Goal: Find specific page/section: Find specific page/section

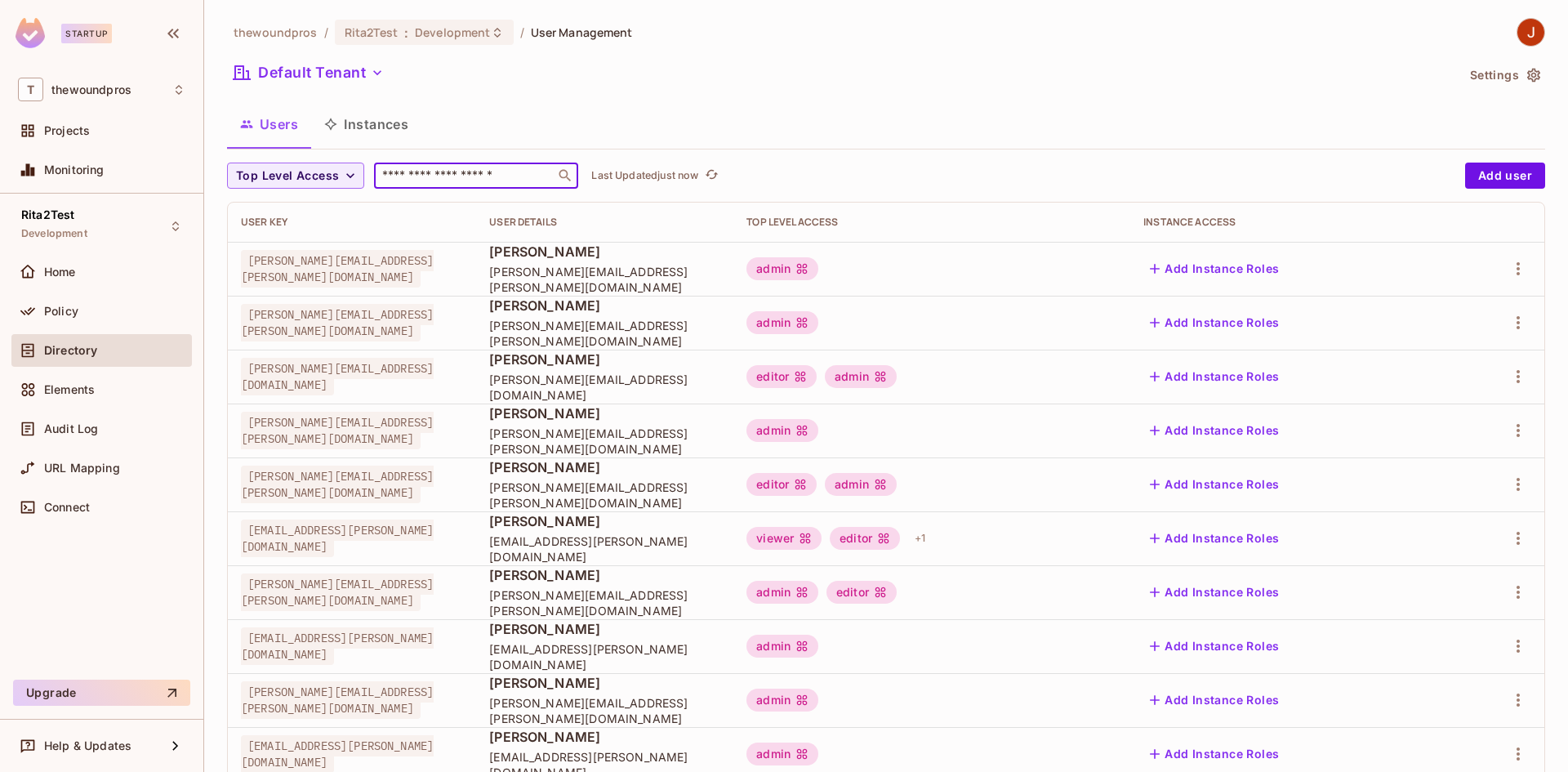
click at [427, 167] on input "text" at bounding box center [464, 175] width 172 height 16
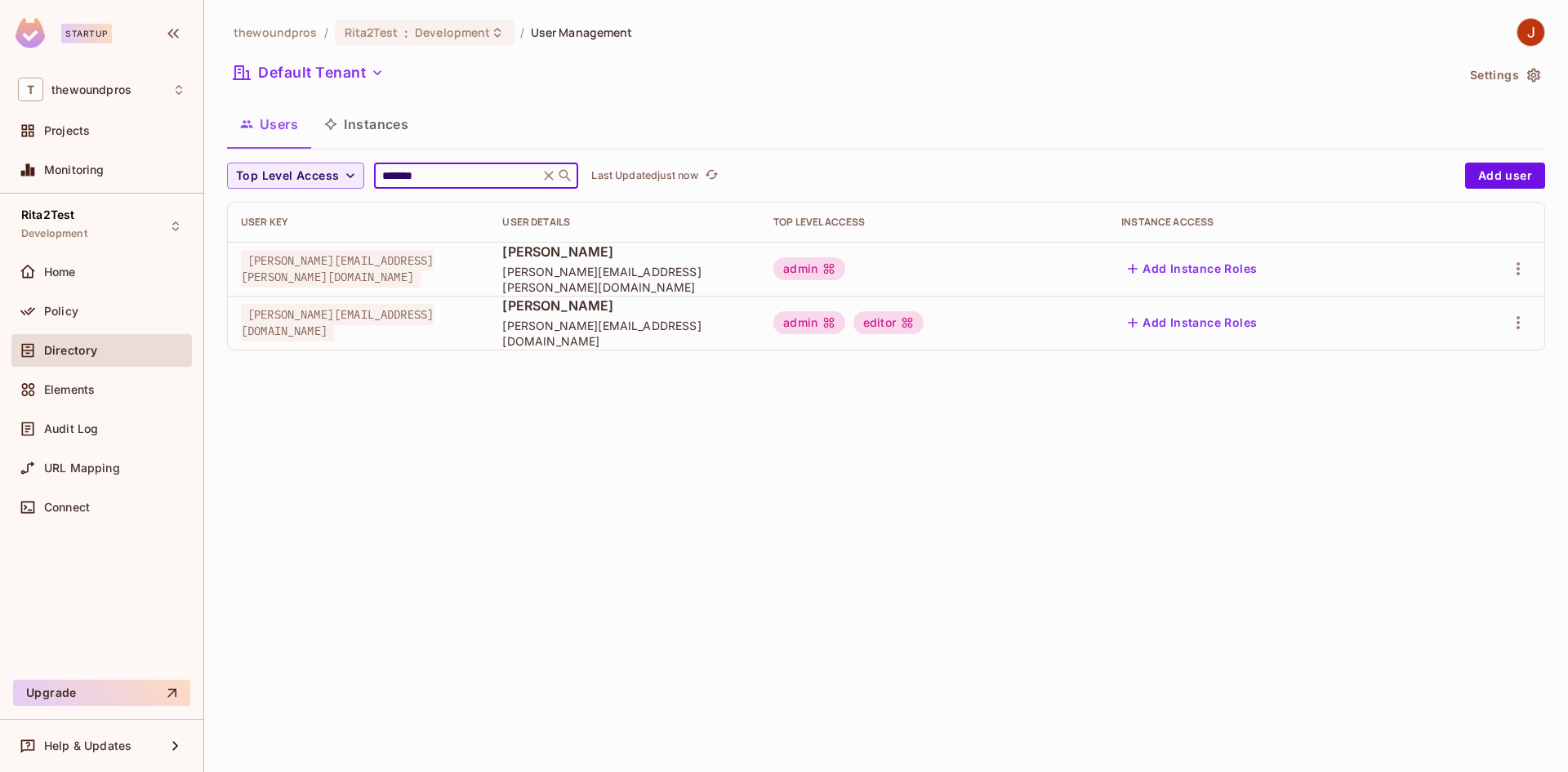
type input "*******"
click at [367, 318] on span "[PERSON_NAME][EMAIL_ADDRESS][DOMAIN_NAME]" at bounding box center [337, 323] width 193 height 38
click at [1487, 75] on button "Settings" at bounding box center [1504, 75] width 82 height 26
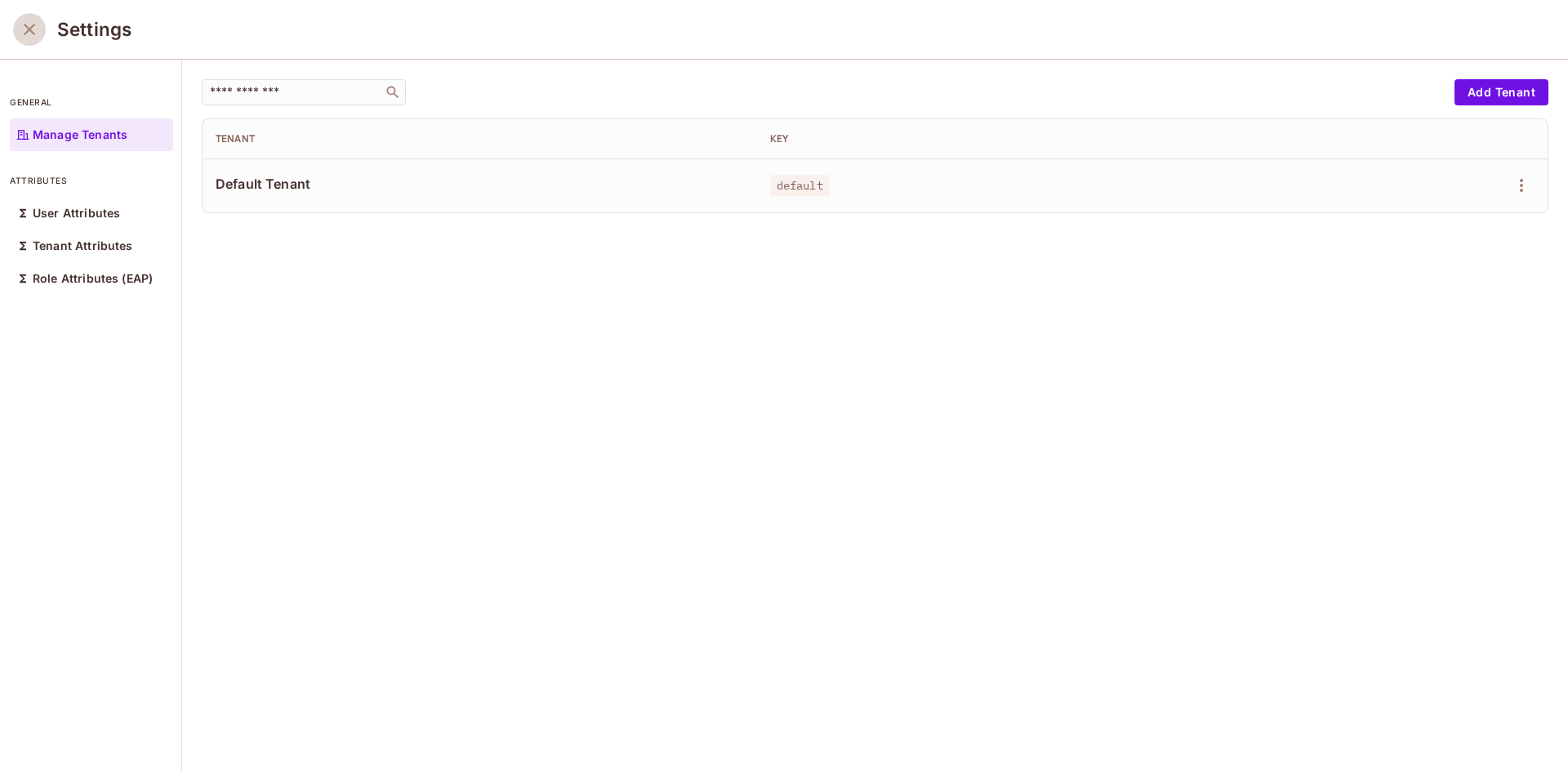
click at [18, 38] on button "close" at bounding box center [29, 29] width 33 height 33
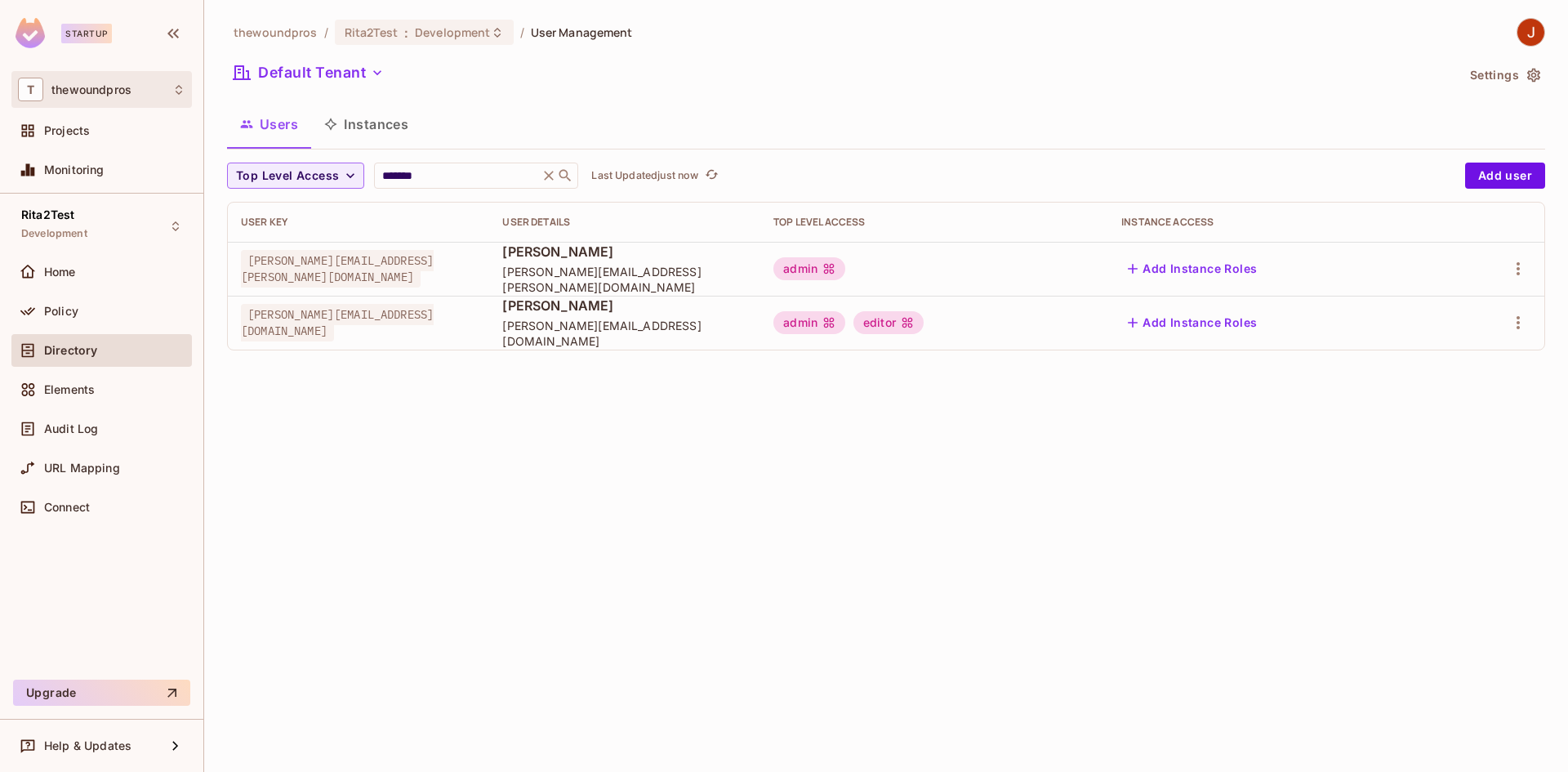
click at [99, 99] on div "T thewoundpros" at bounding box center [102, 89] width 167 height 23
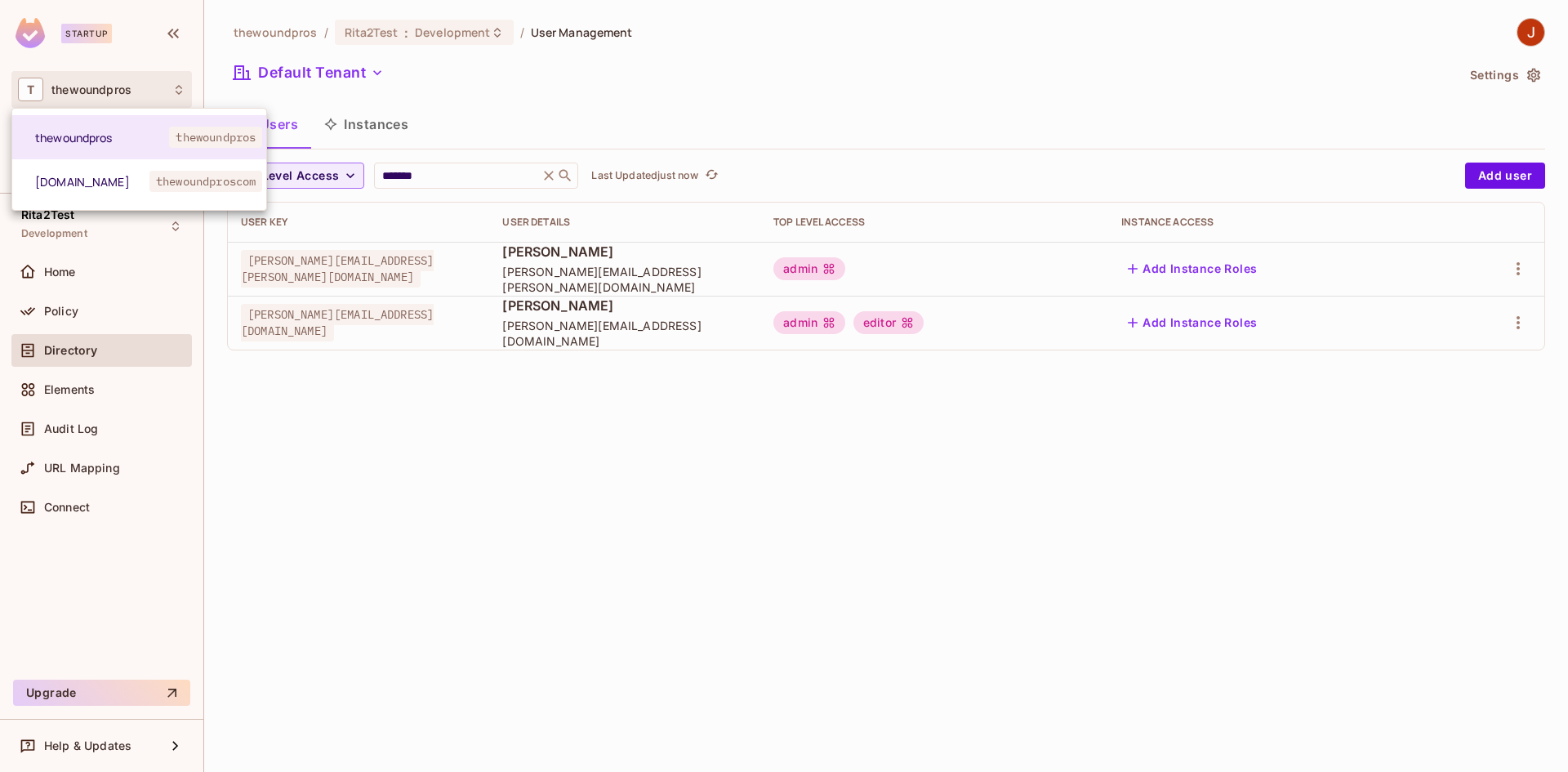
click at [389, 524] on div at bounding box center [784, 386] width 1568 height 772
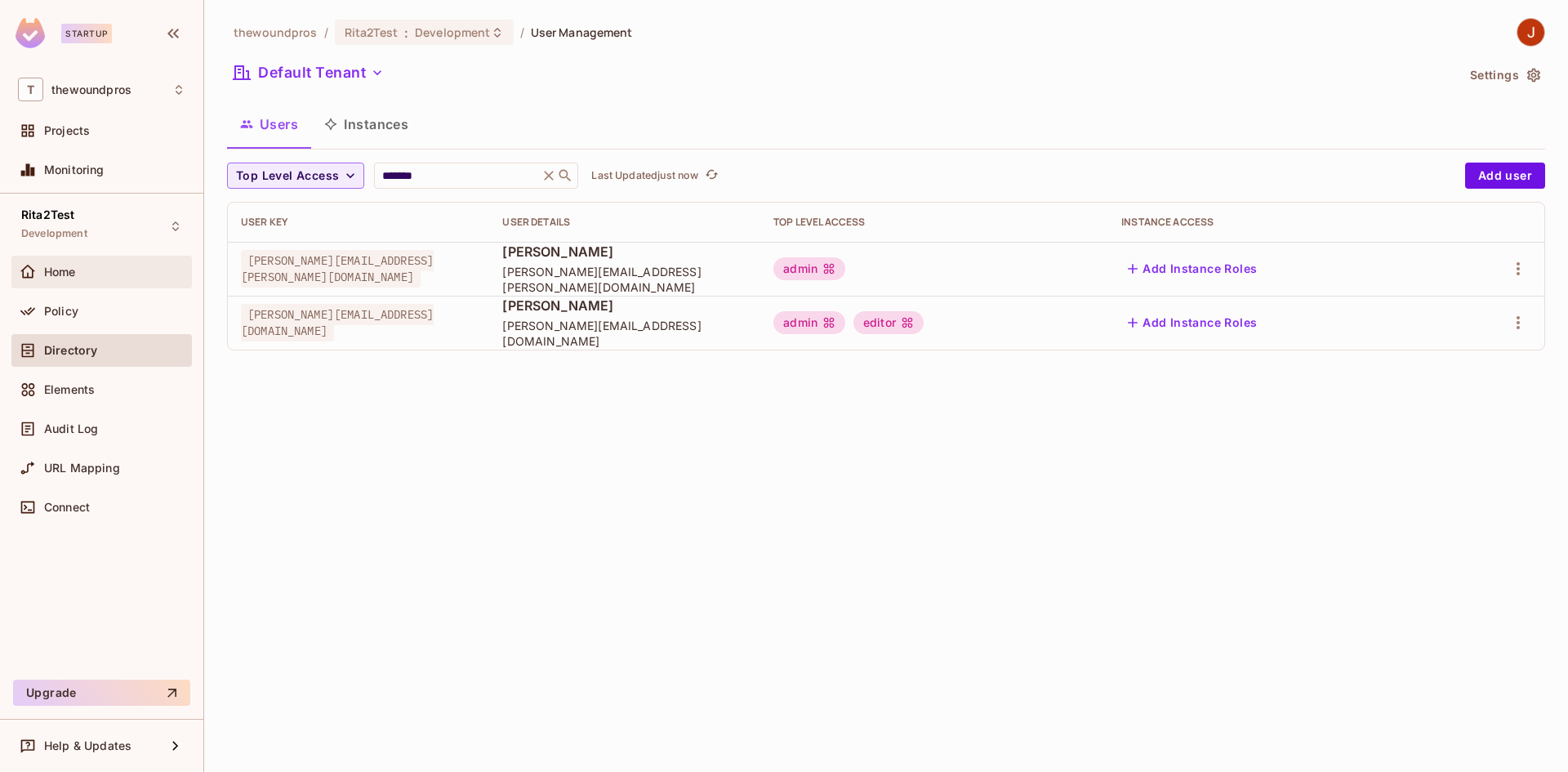
click at [78, 260] on div "Home" at bounding box center [101, 272] width 180 height 33
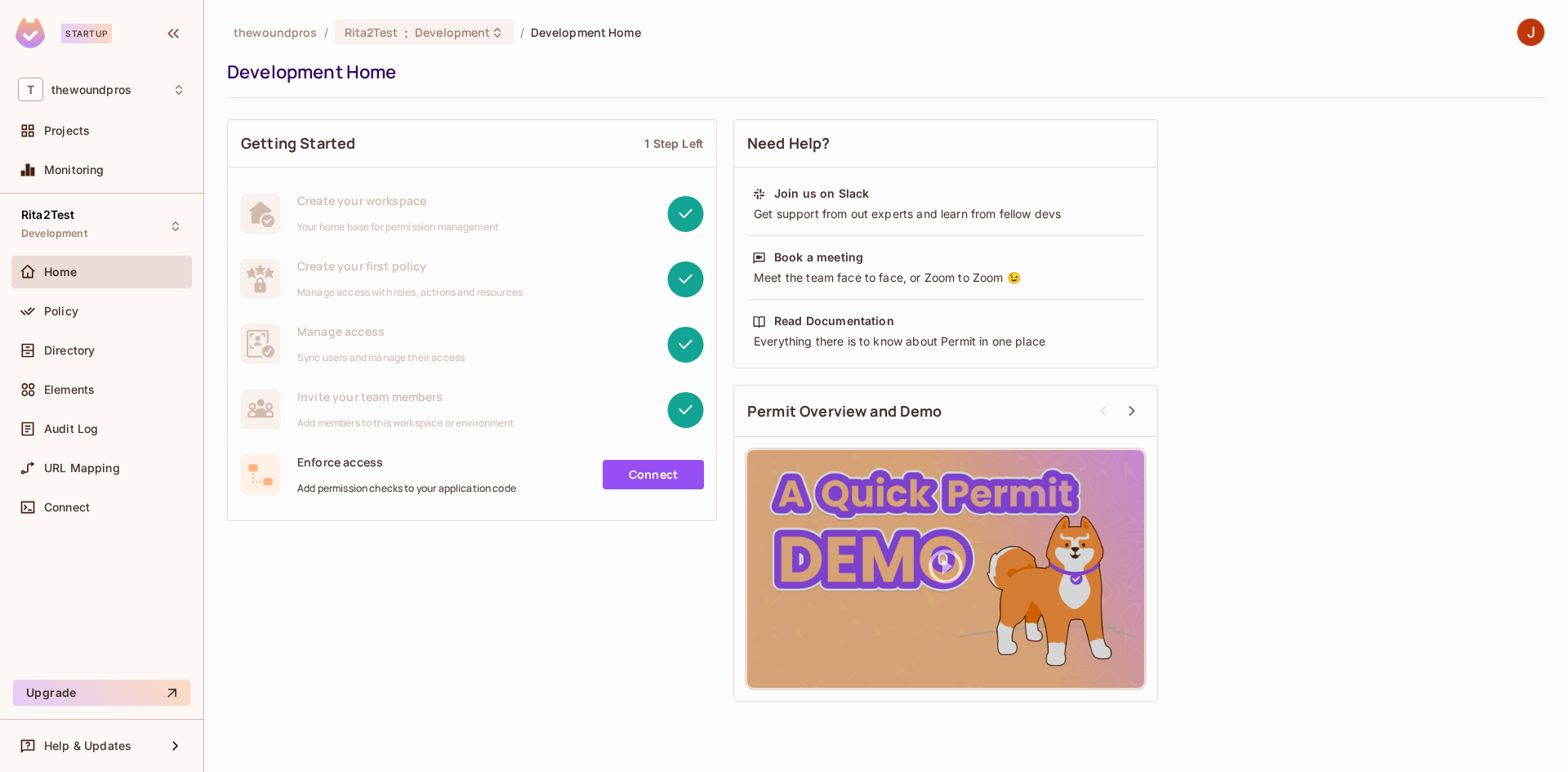
click at [398, 215] on div "Create your workspace Your home base for permission management" at bounding box center [398, 213] width 202 height 41
click at [1534, 30] on img at bounding box center [1531, 32] width 27 height 27
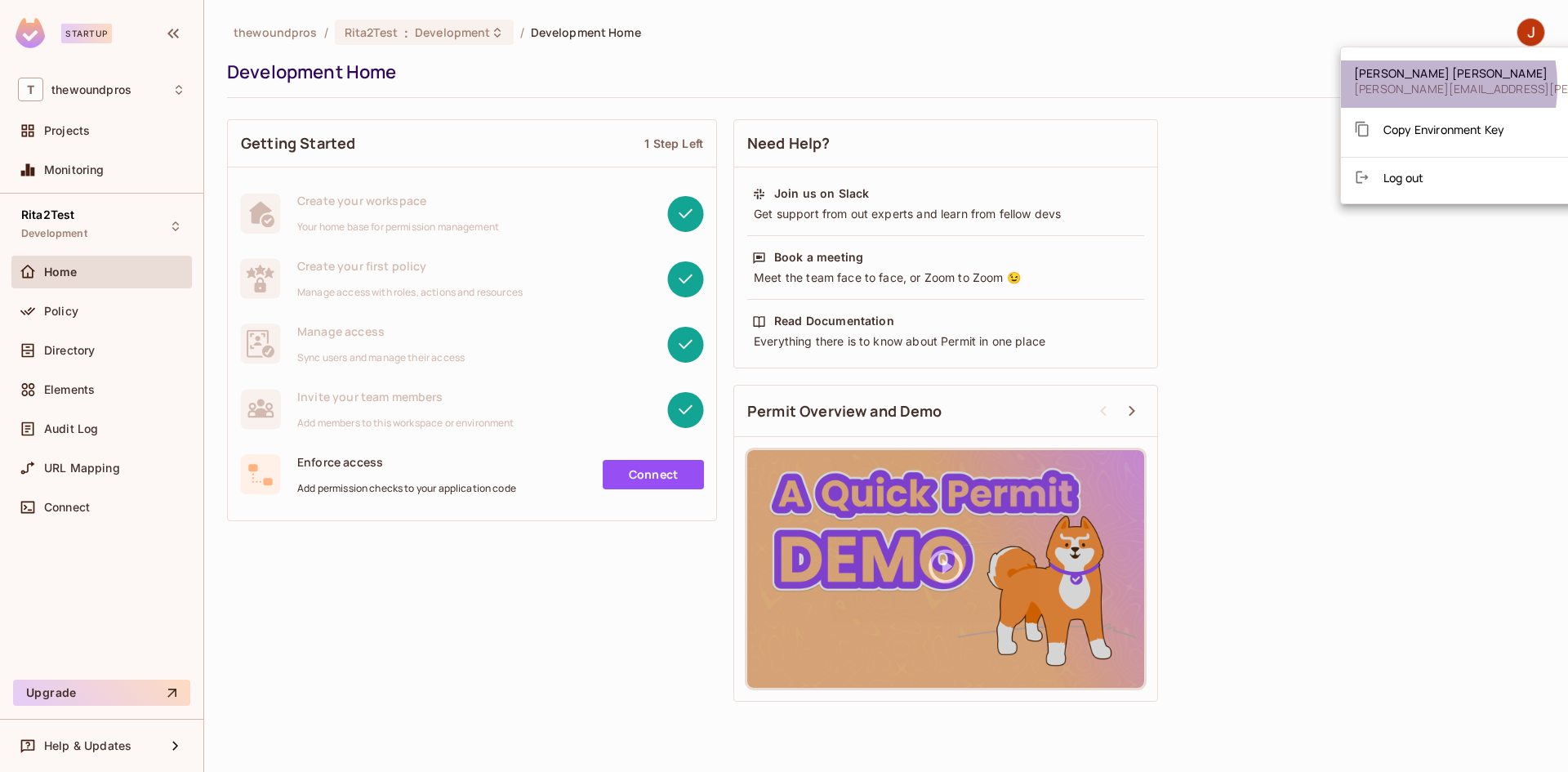
click at [1399, 85] on span "[PERSON_NAME][EMAIL_ADDRESS][PERSON_NAME][DOMAIN_NAME]" at bounding box center [1546, 89] width 384 height 16
click at [125, 126] on div at bounding box center [784, 386] width 1568 height 772
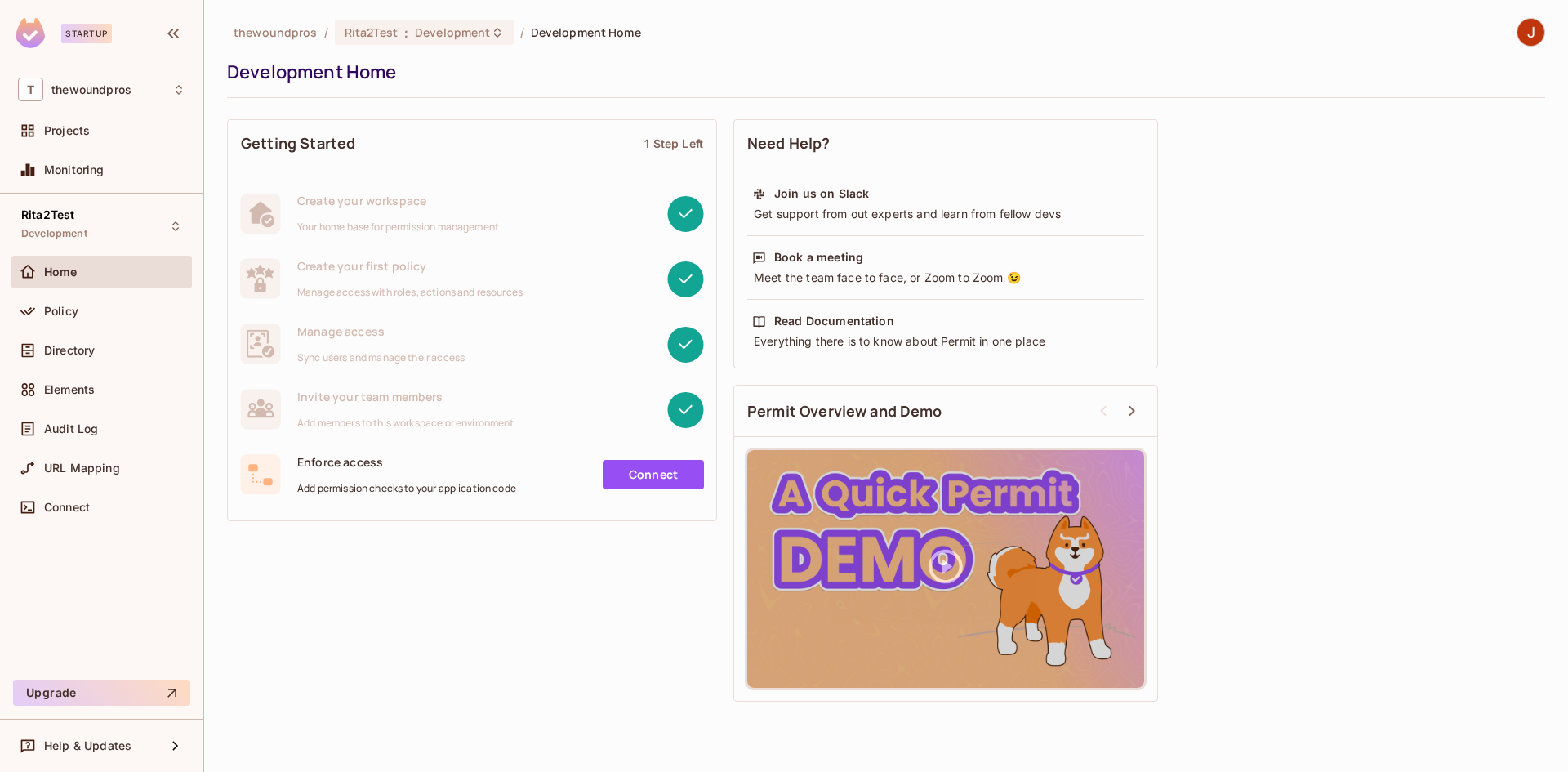
click at [125, 126] on div "Projects" at bounding box center [115, 130] width 141 height 13
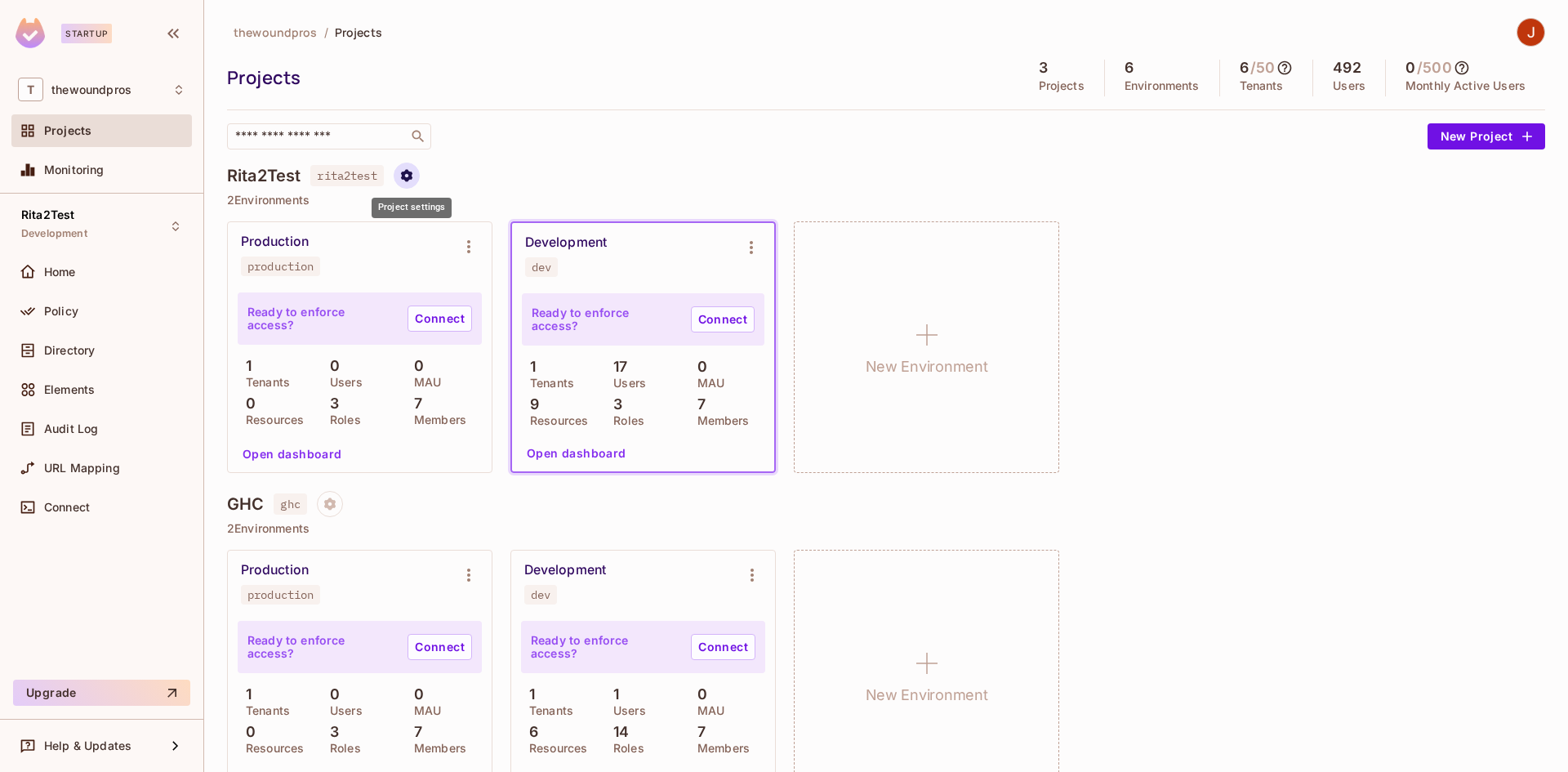
click at [419, 178] on button "Project settings" at bounding box center [407, 175] width 26 height 26
click at [556, 146] on div at bounding box center [784, 386] width 1568 height 772
click at [762, 248] on button "Environment settings" at bounding box center [751, 248] width 33 height 33
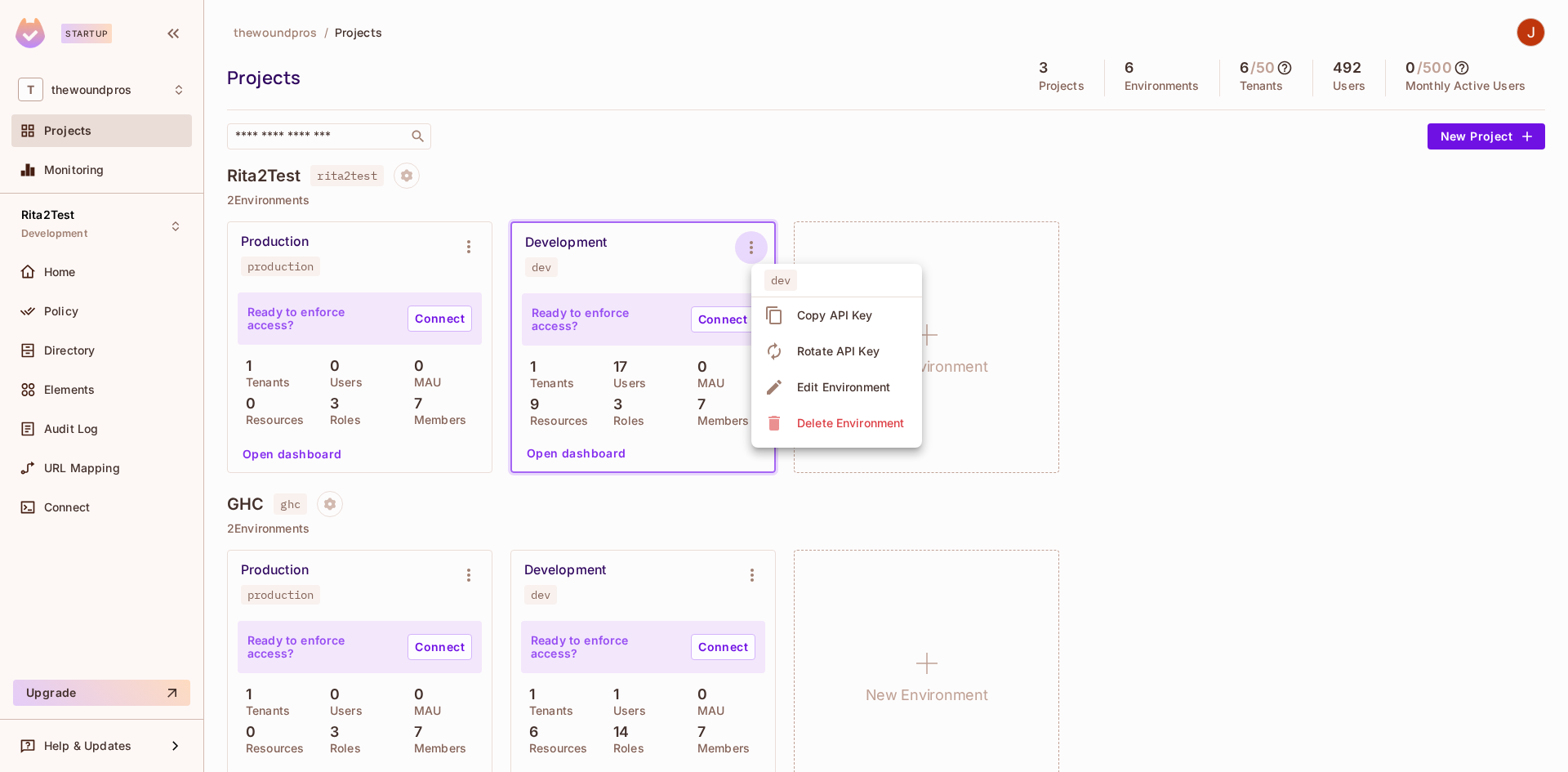
click at [700, 188] on div at bounding box center [784, 386] width 1568 height 772
click at [30, 39] on img at bounding box center [30, 33] width 29 height 30
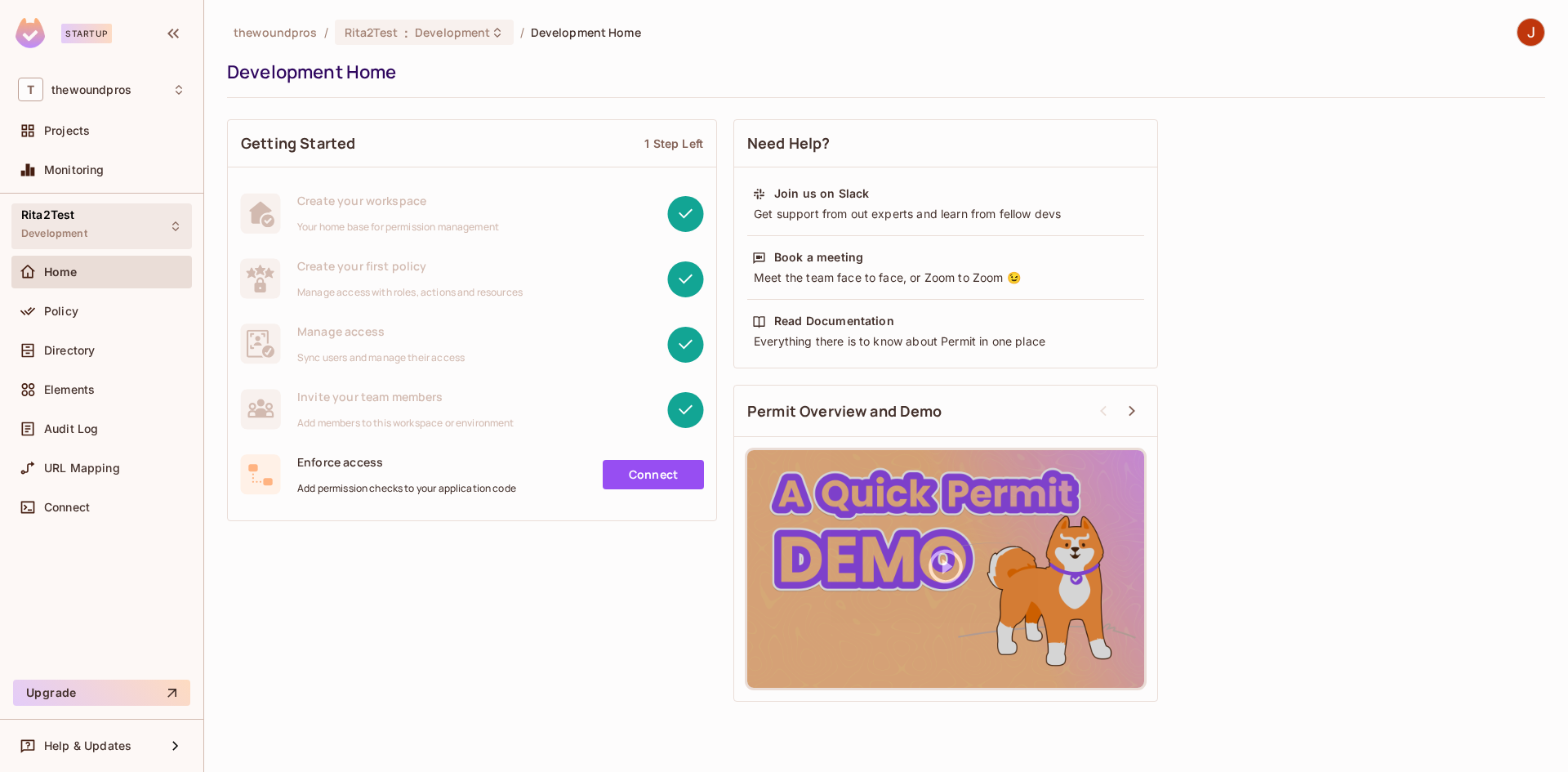
click at [103, 235] on div "Rita2Test Development" at bounding box center [101, 226] width 180 height 45
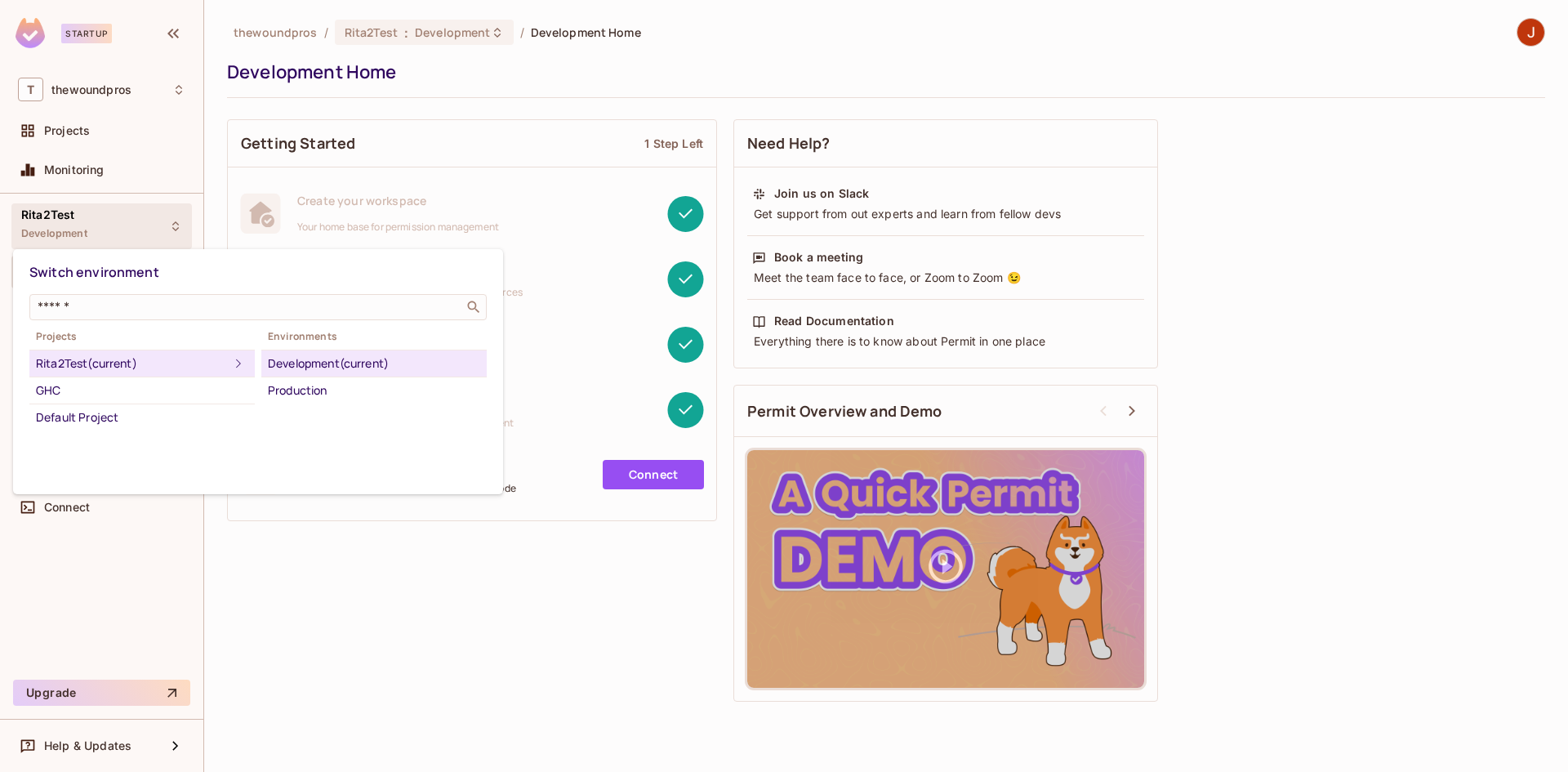
click at [439, 579] on div at bounding box center [784, 386] width 1568 height 772
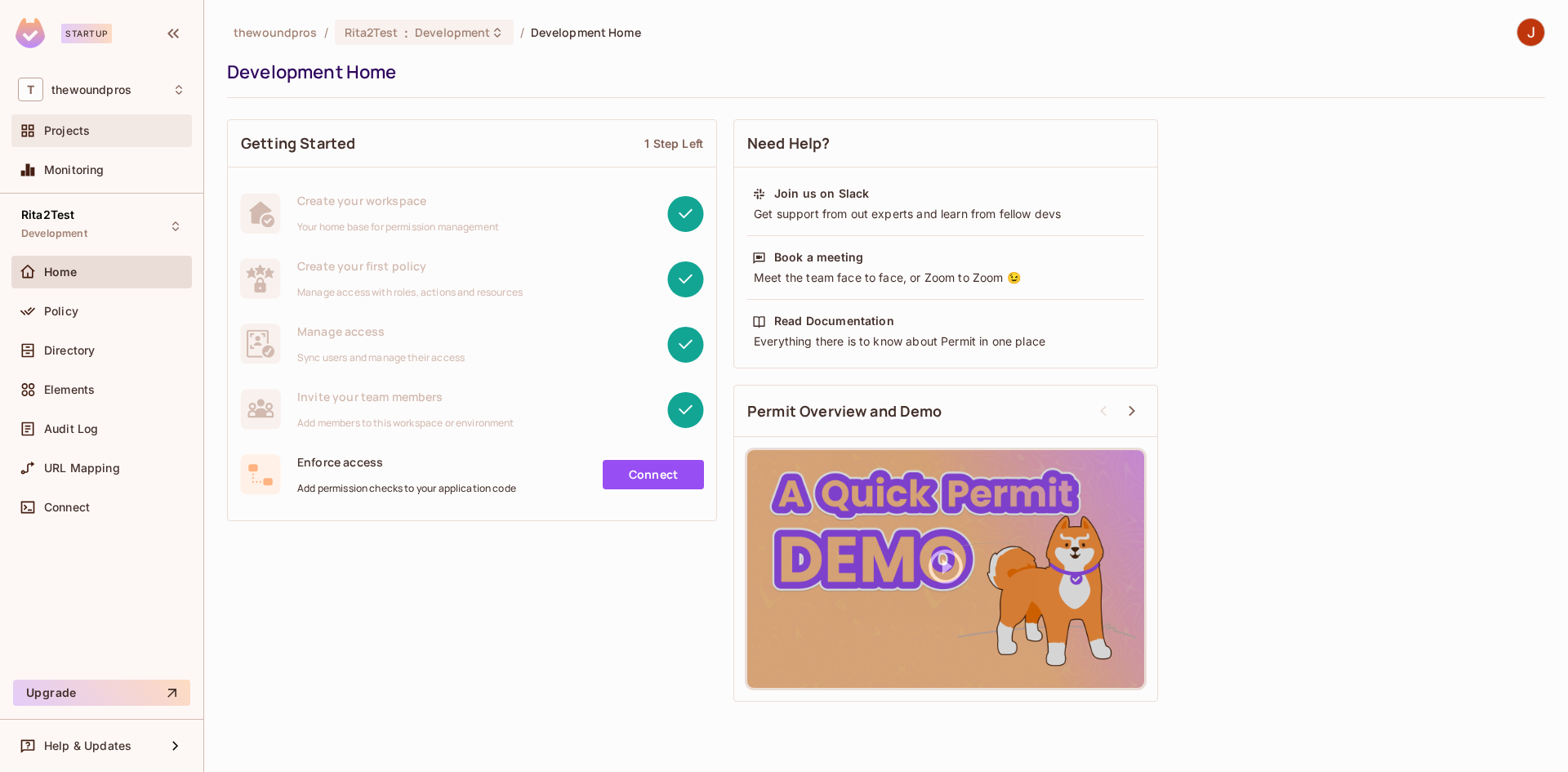
click at [107, 124] on div "Projects" at bounding box center [115, 130] width 141 height 13
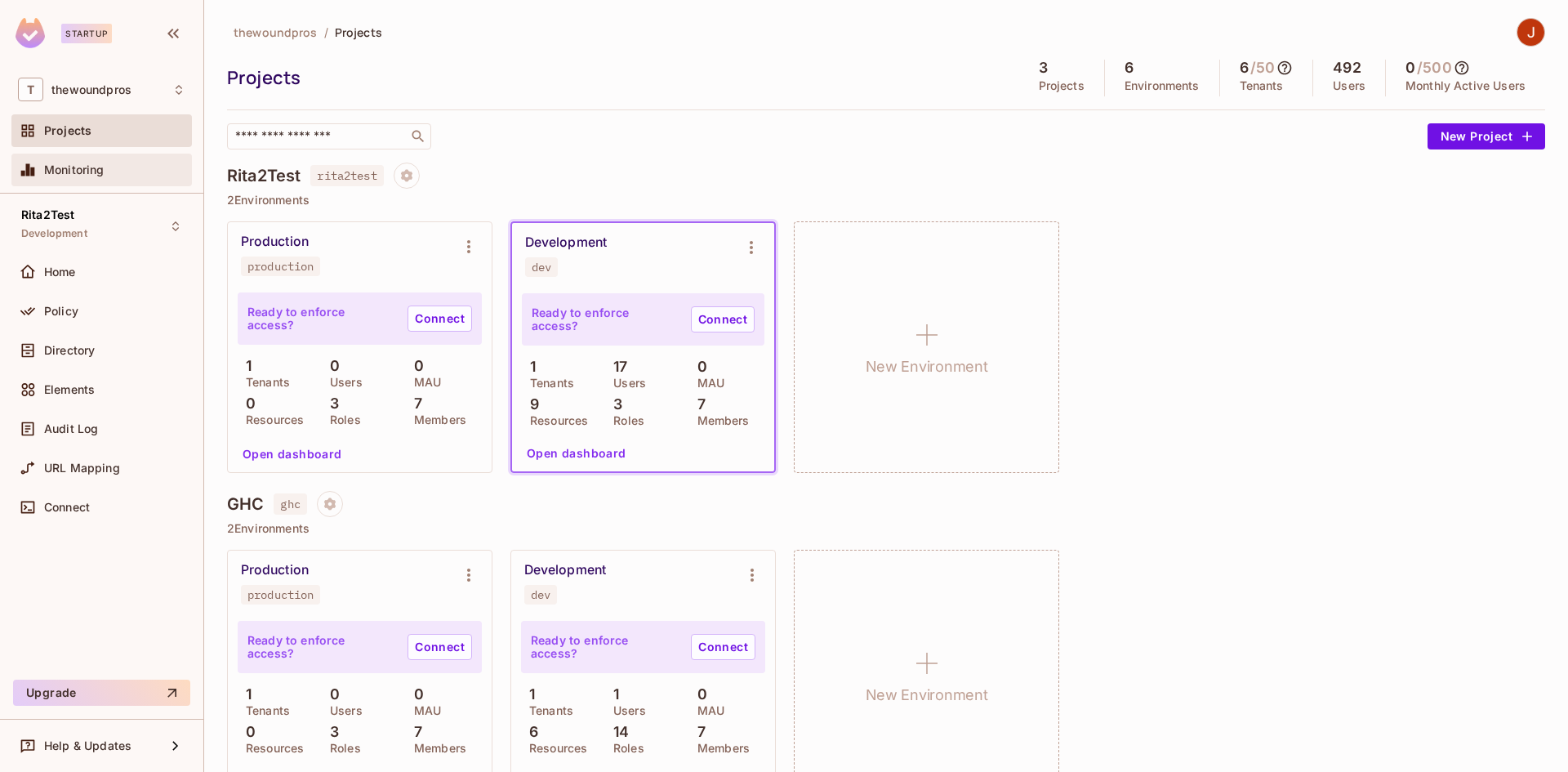
click at [116, 178] on div "Monitoring" at bounding box center [102, 170] width 167 height 20
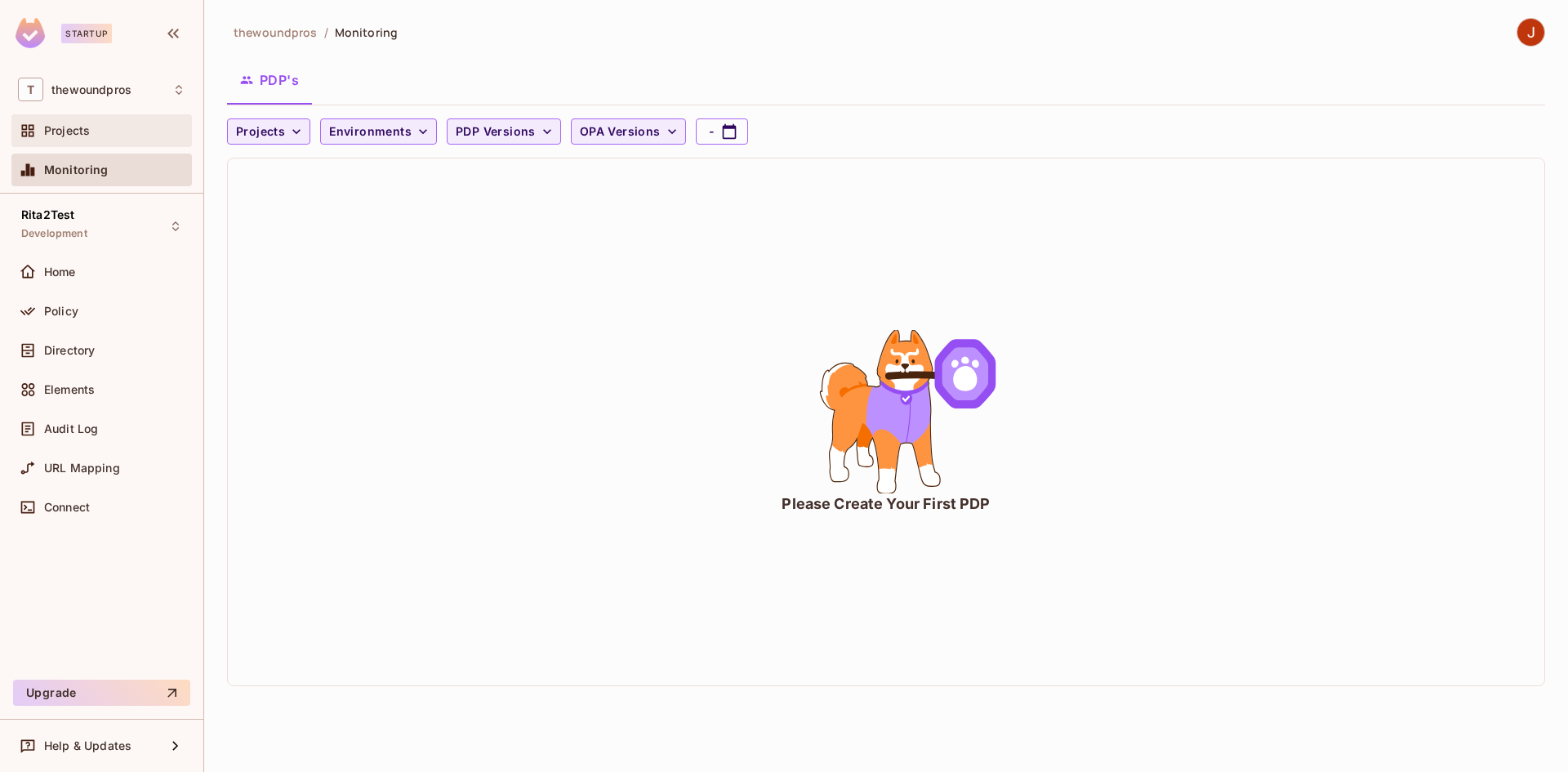
click at [148, 146] on div "Projects" at bounding box center [101, 131] width 180 height 33
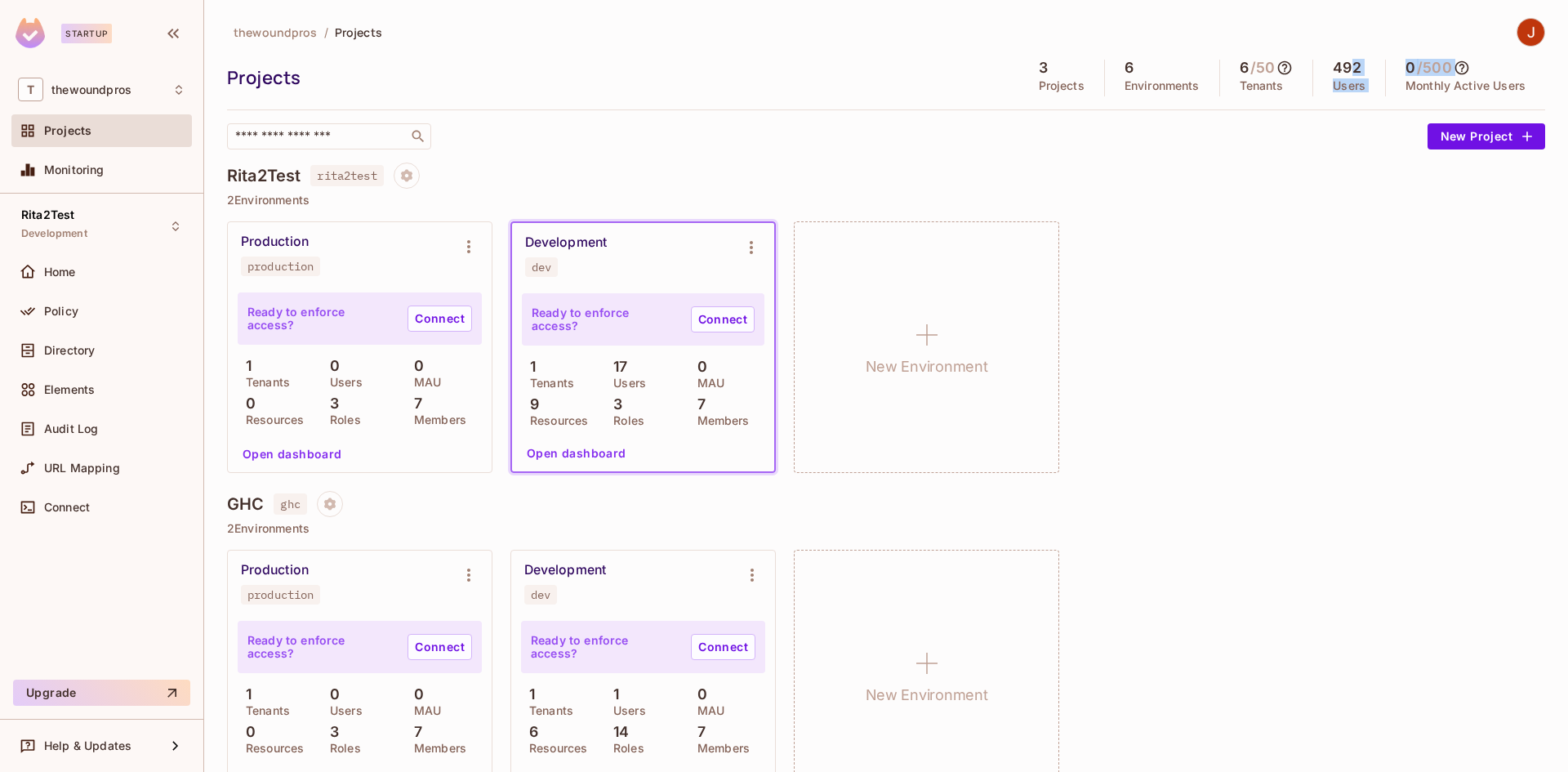
drag, startPoint x: 1340, startPoint y: 64, endPoint x: 1459, endPoint y: 72, distance: 119.3
click at [1459, 72] on div "3 Projects 6 Environments 6 / 50 Tenants 492 Users 0 / 500 Monthly Active Users" at bounding box center [1283, 78] width 526 height 37
click at [1530, 70] on div "0 / 500 Monthly Active Users" at bounding box center [1465, 78] width 160 height 37
click at [1457, 67] on icon at bounding box center [1462, 67] width 16 height 16
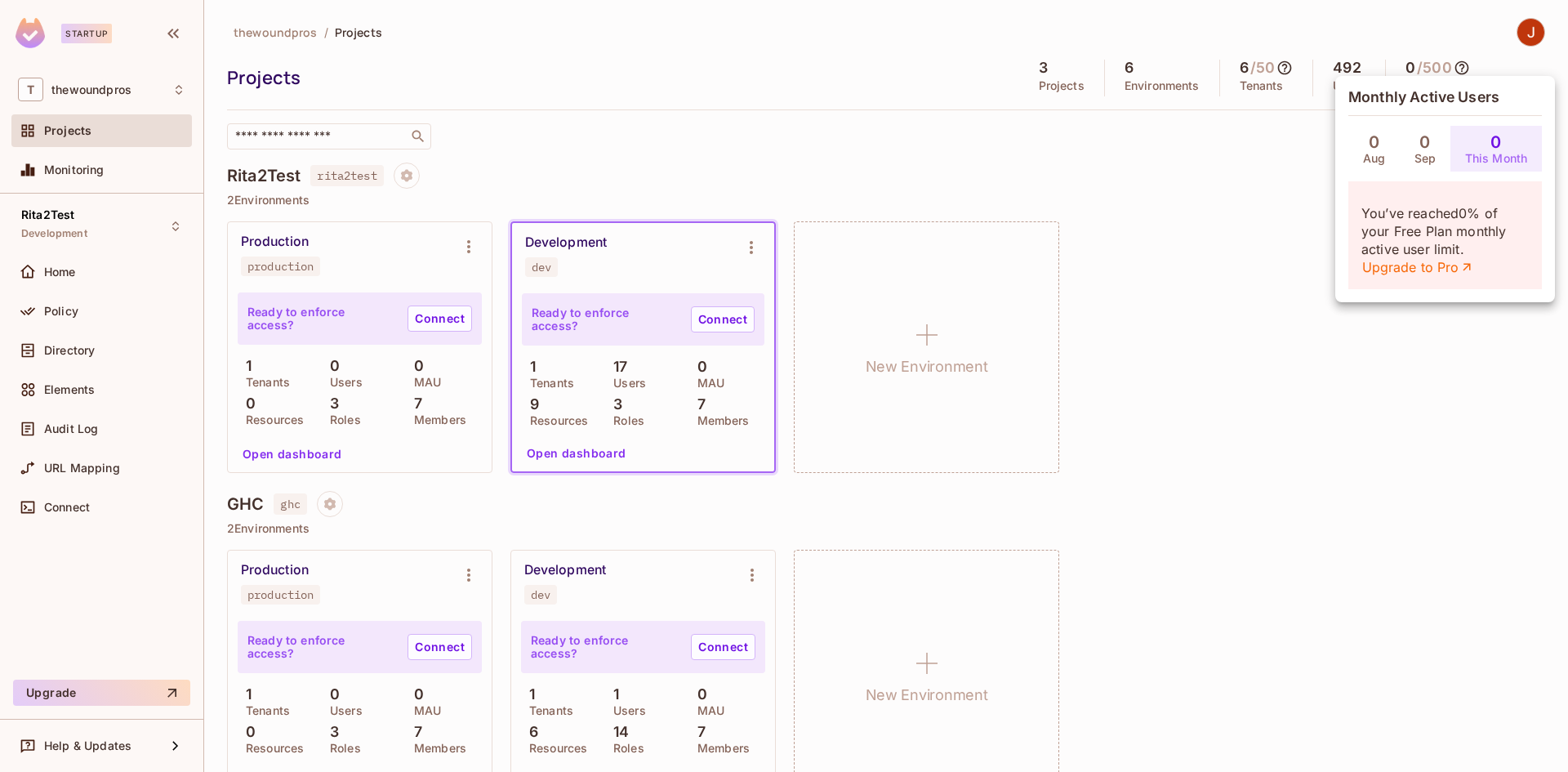
click at [1266, 266] on div at bounding box center [784, 386] width 1568 height 772
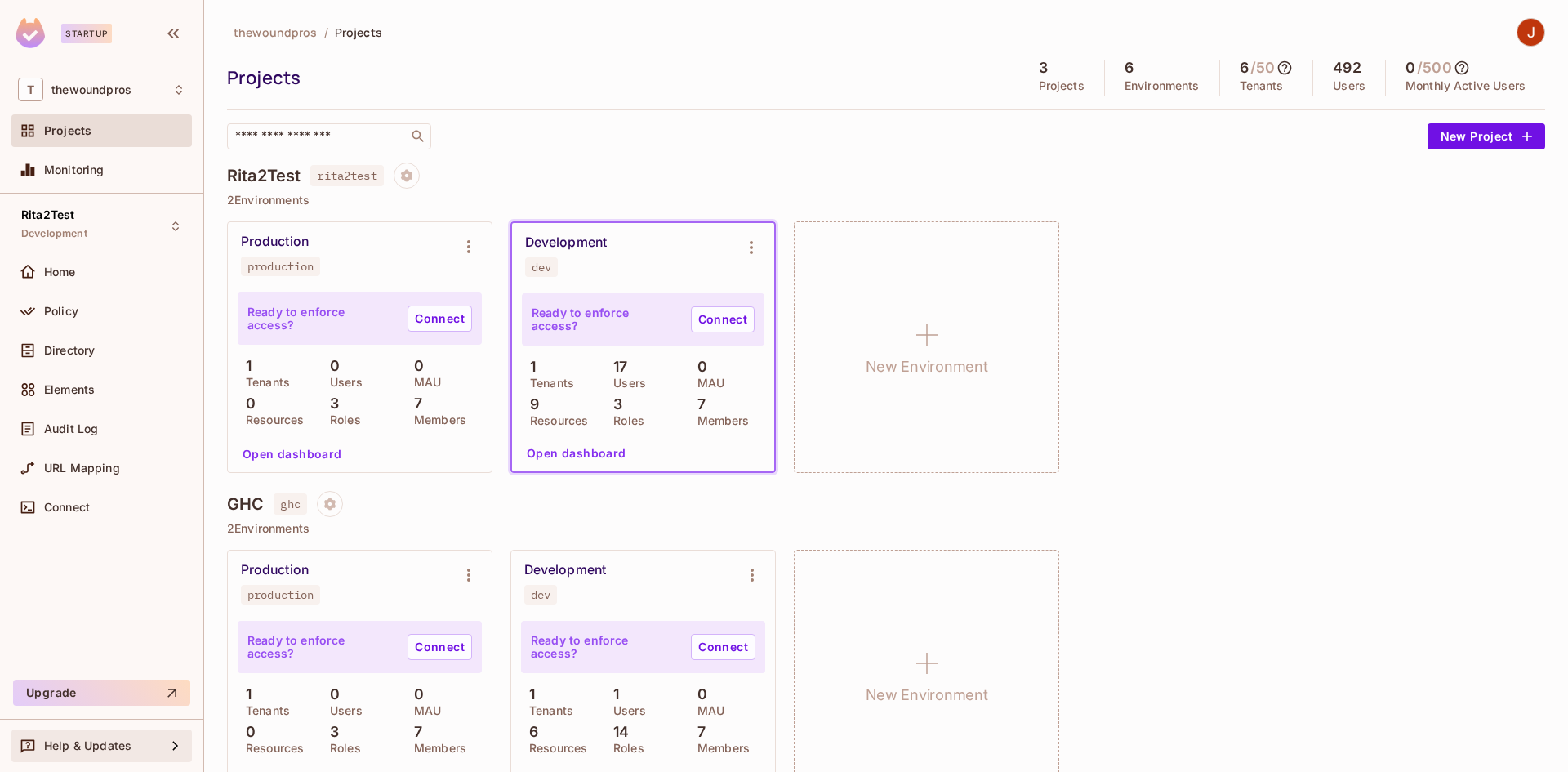
click at [183, 753] on icon at bounding box center [175, 745] width 20 height 20
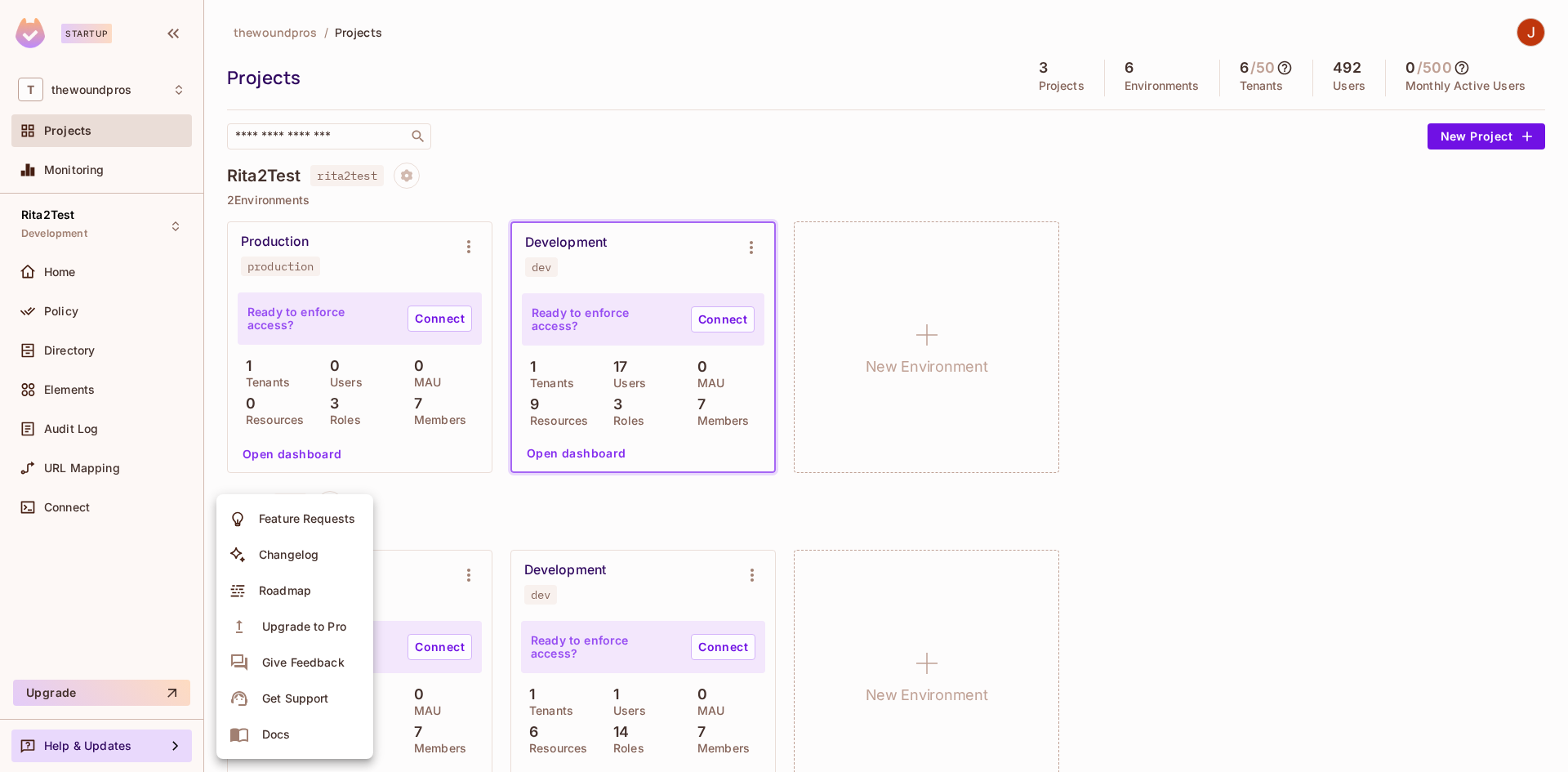
click at [170, 87] on div at bounding box center [784, 386] width 1568 height 772
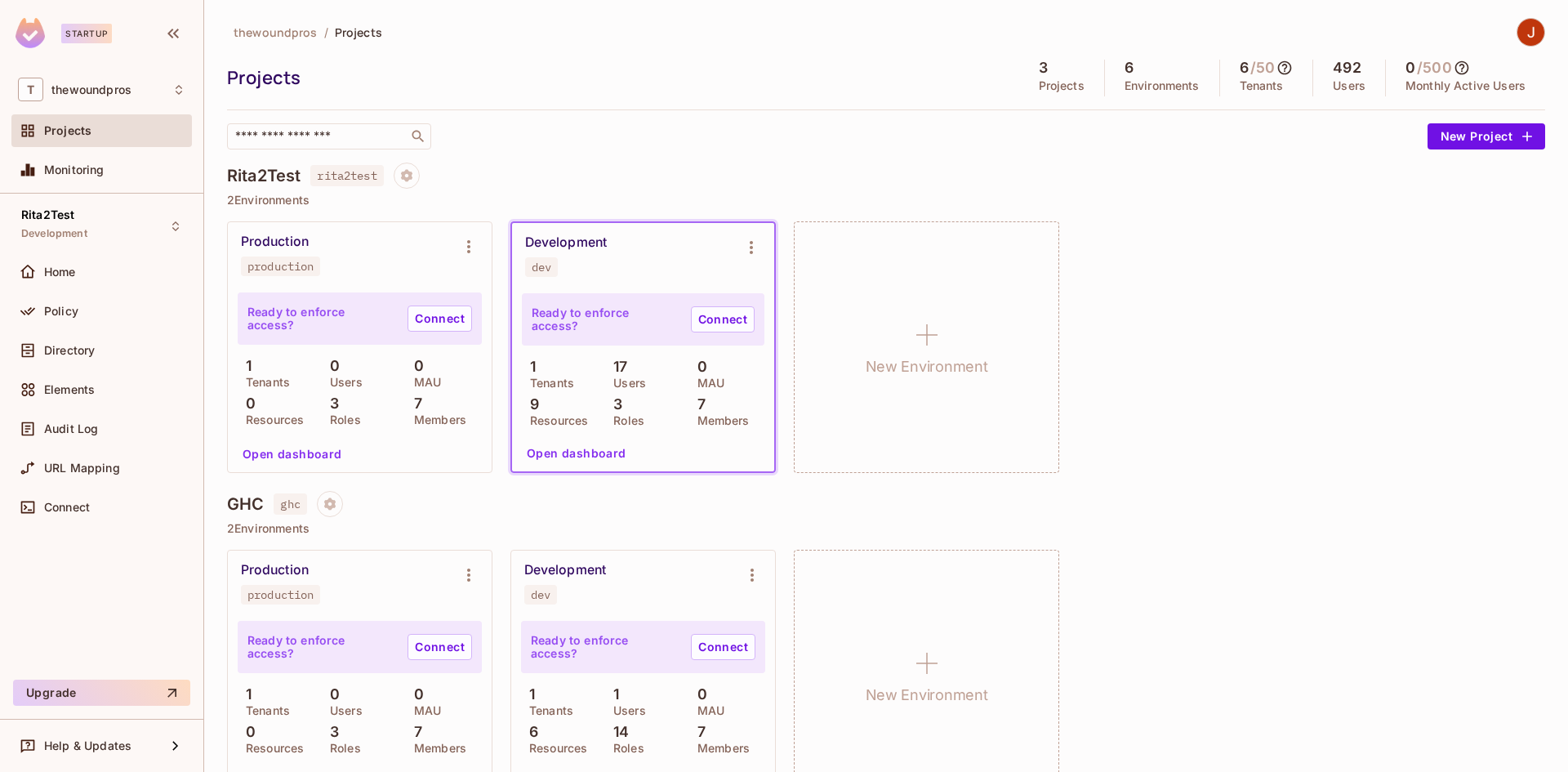
click at [170, 87] on div "T thewoundpros" at bounding box center [102, 89] width 167 height 23
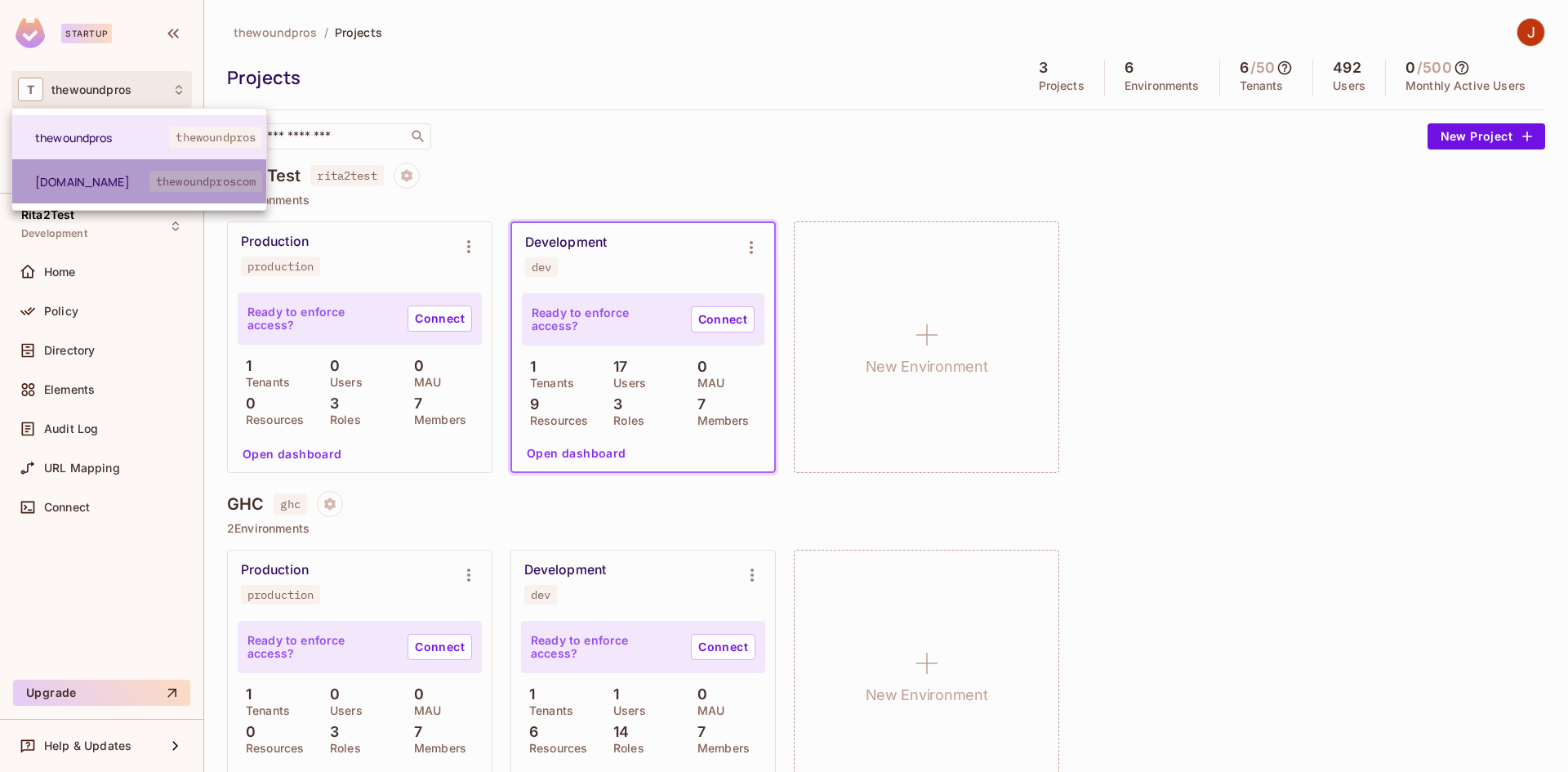
click at [154, 175] on span "thewoundproscom" at bounding box center [205, 181] width 113 height 22
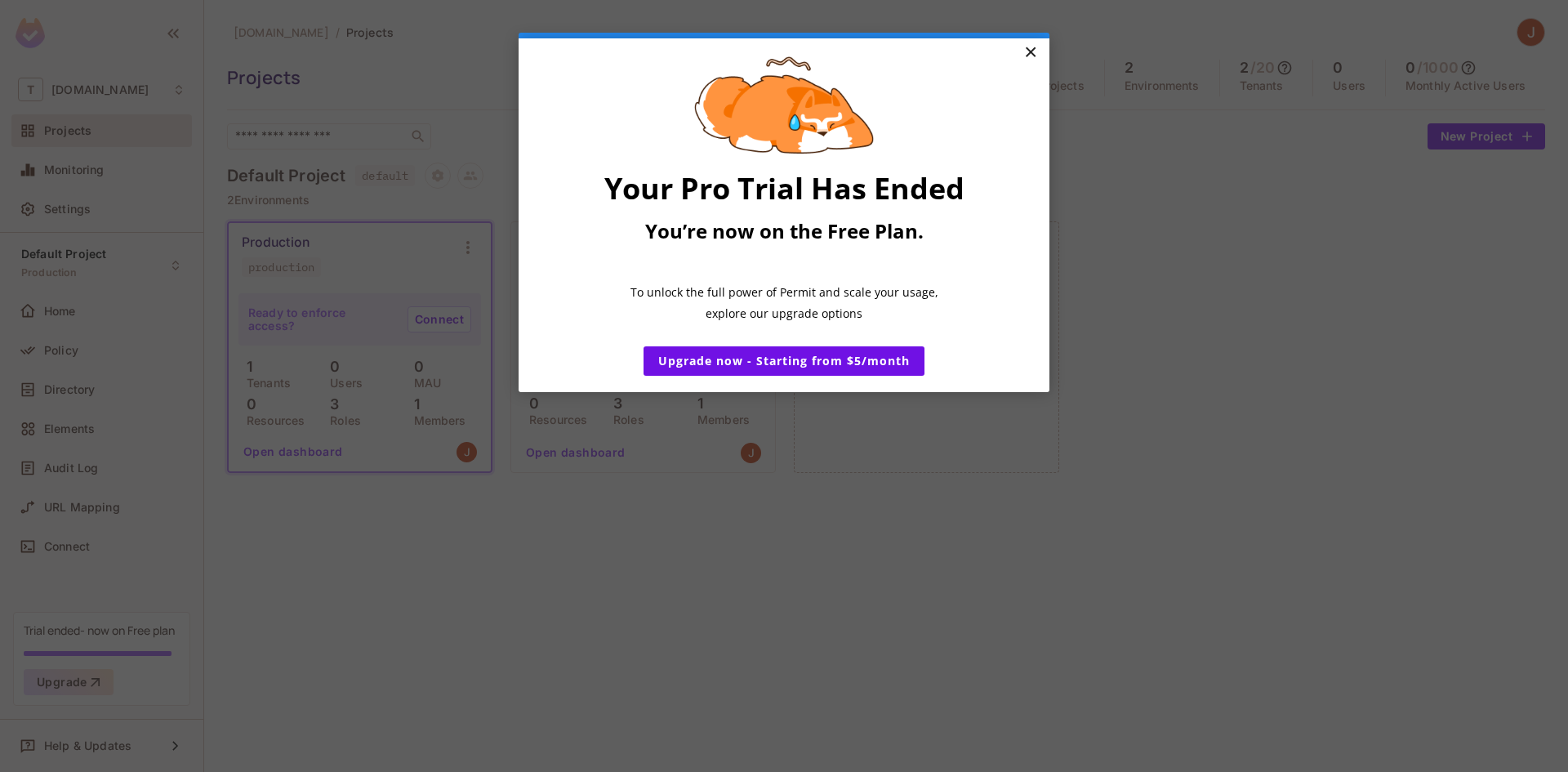
click at [1032, 49] on link "×" at bounding box center [1030, 53] width 28 height 29
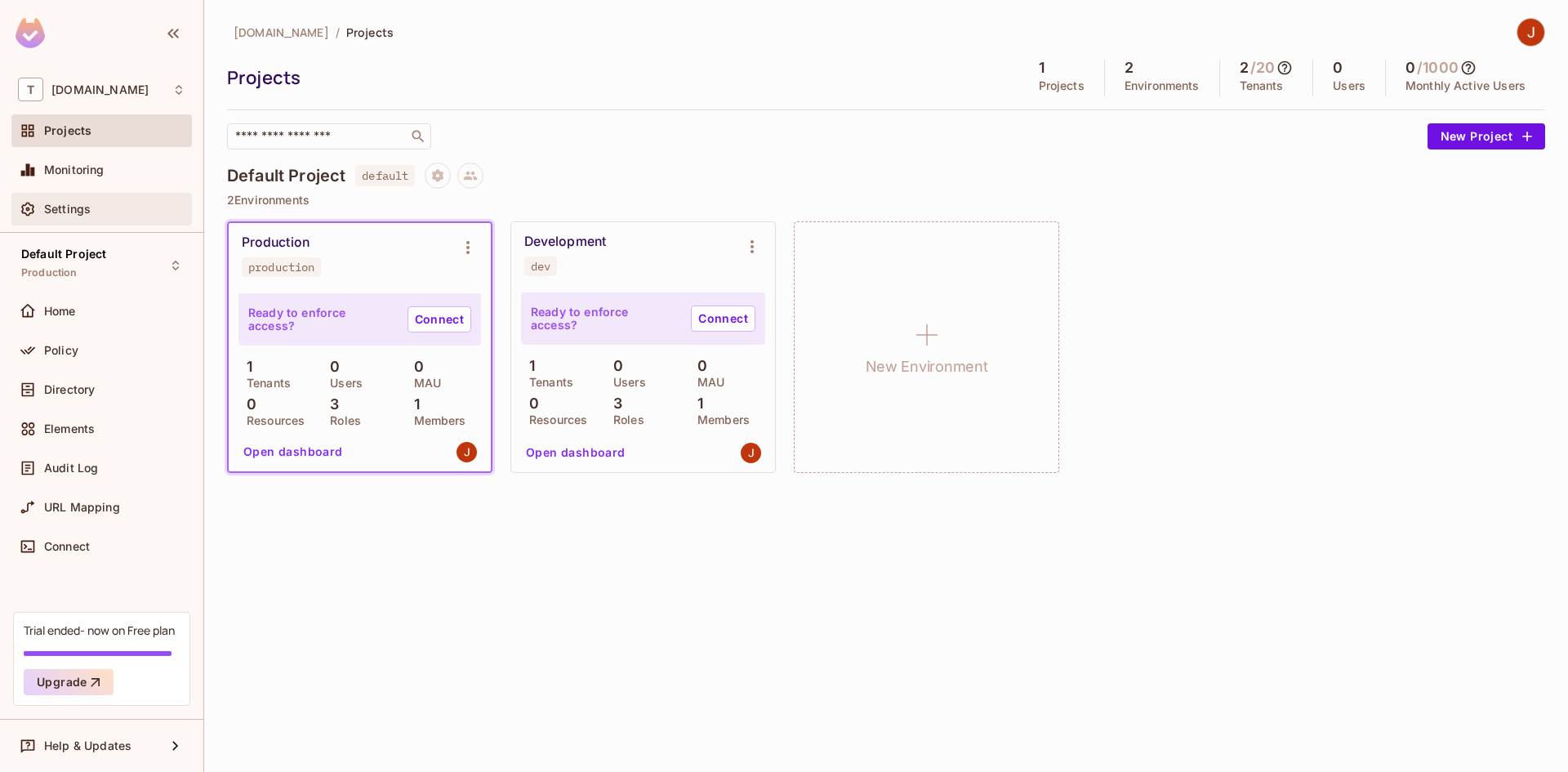
click at [131, 203] on div "Settings" at bounding box center [115, 209] width 141 height 13
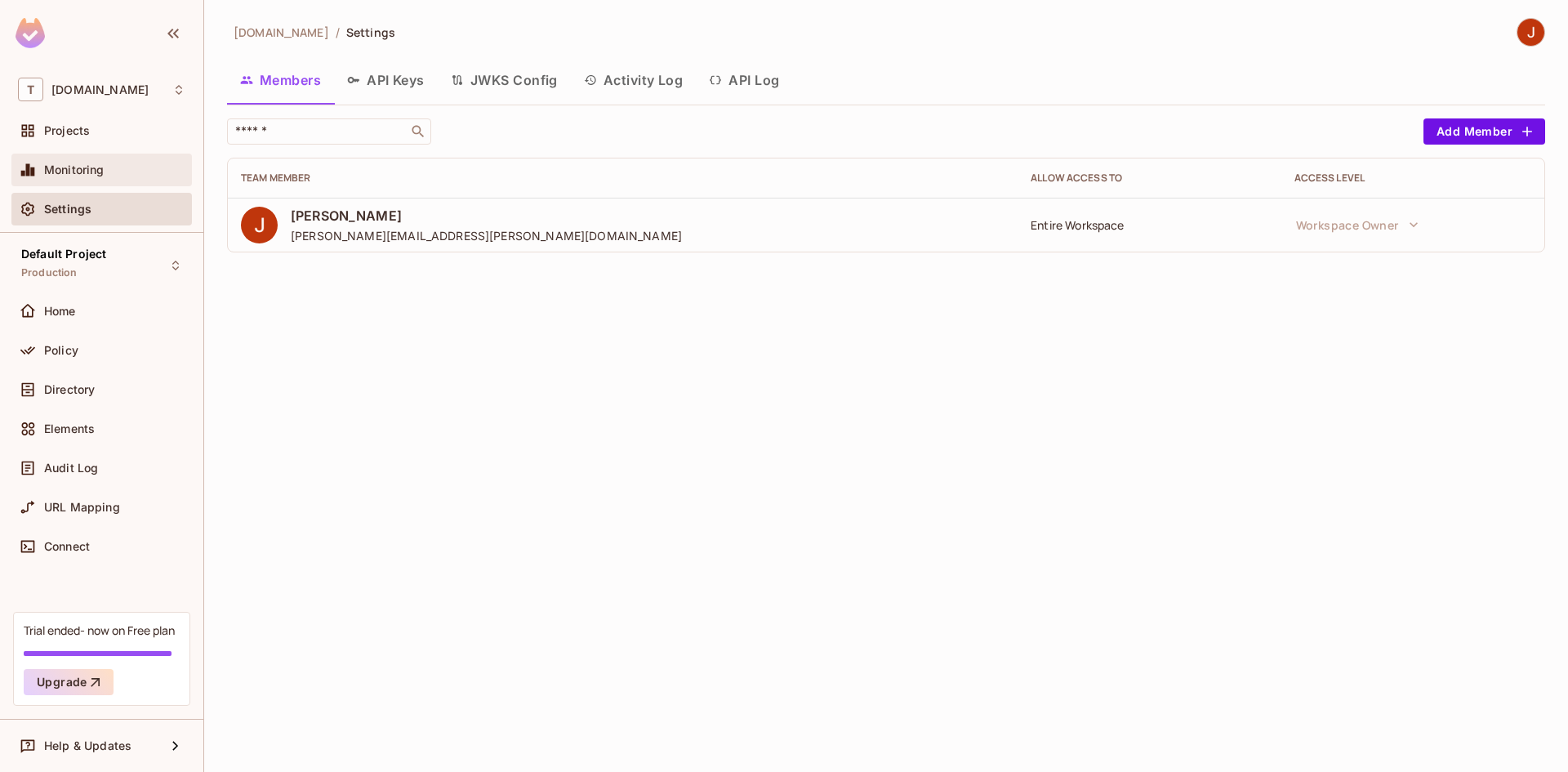
click at [86, 165] on span "Monitoring" at bounding box center [74, 169] width 60 height 13
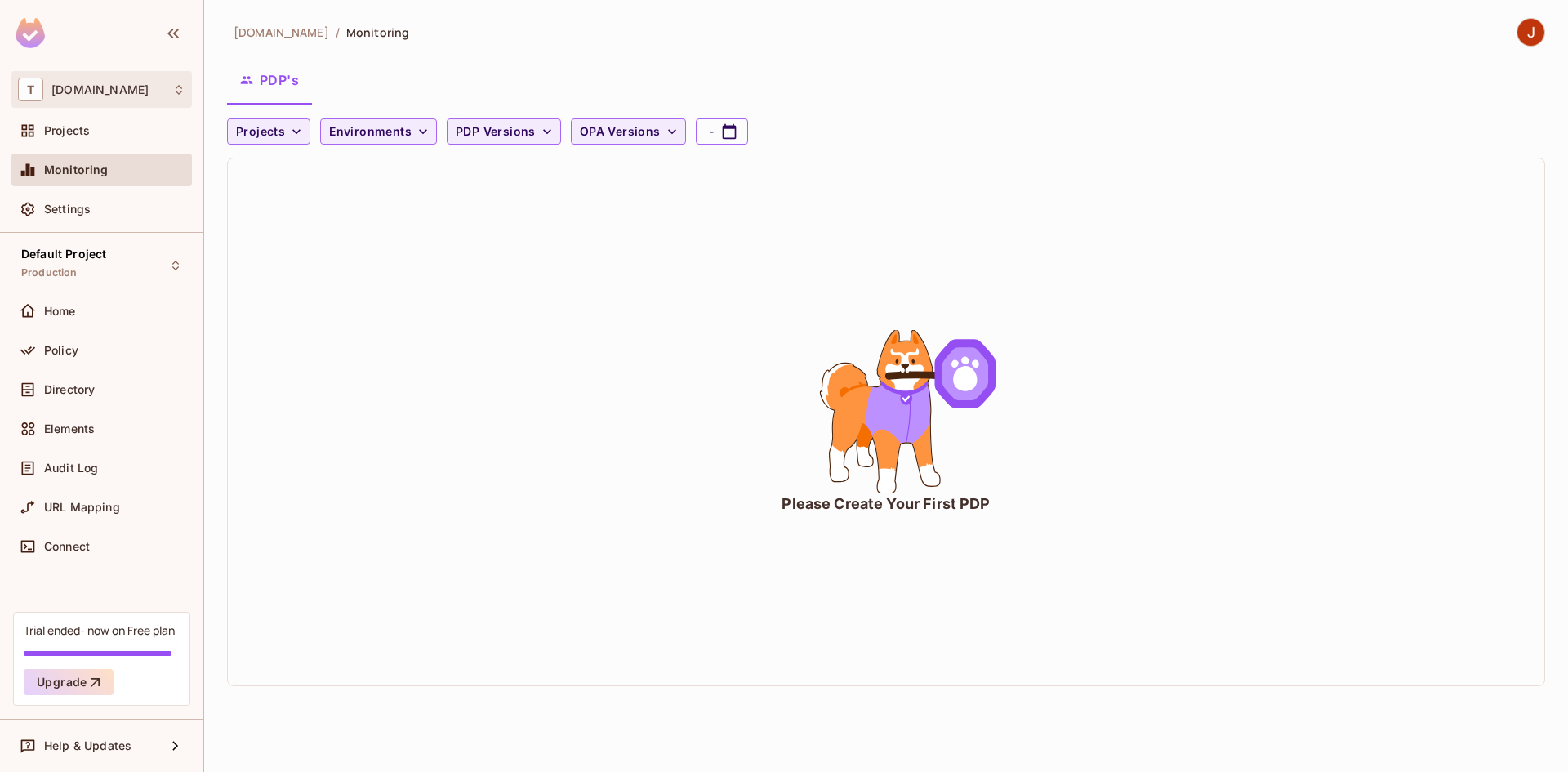
click at [136, 97] on div "T [DOMAIN_NAME]" at bounding box center [102, 89] width 167 height 23
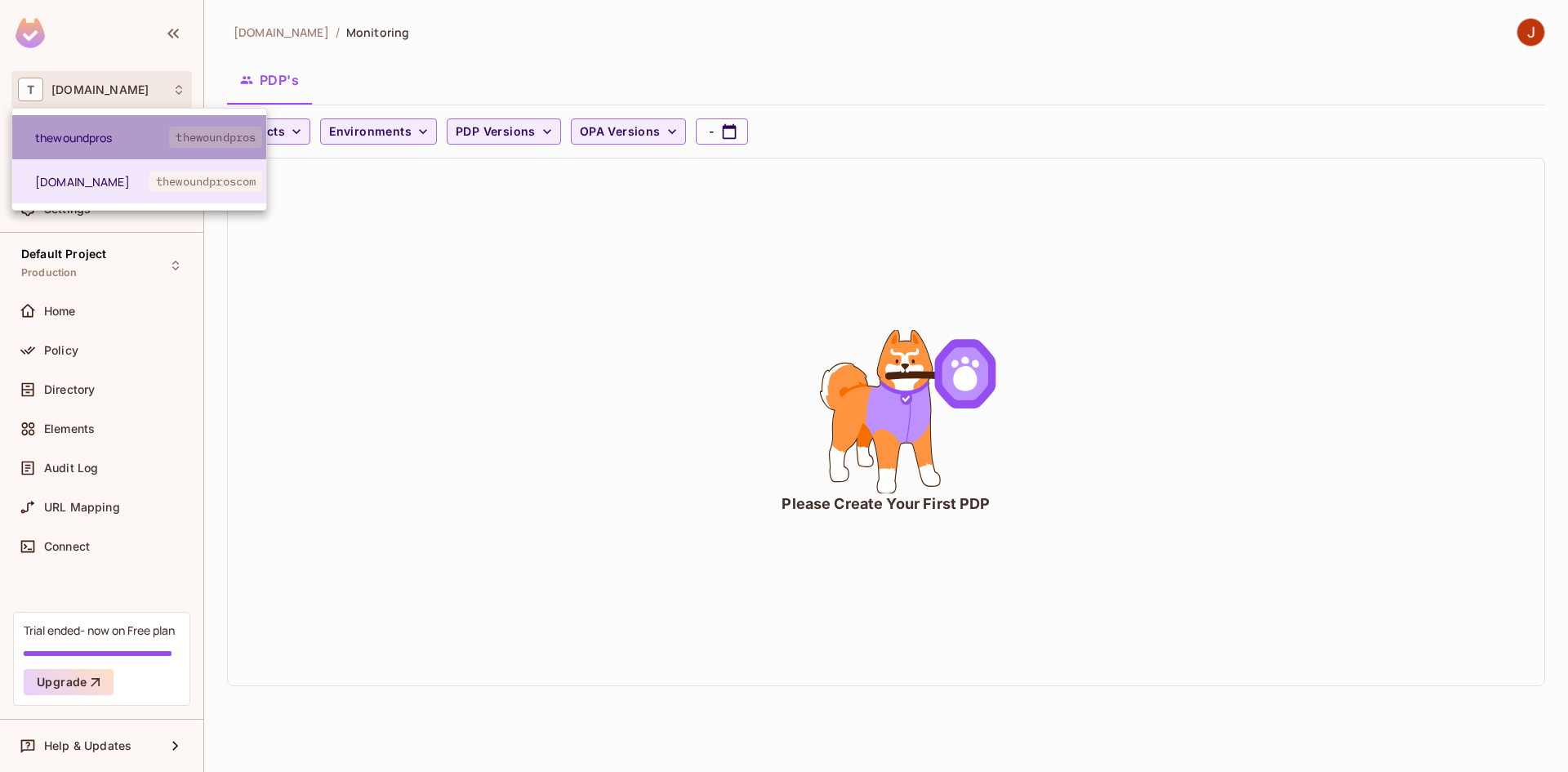
click at [145, 131] on span "thewoundpros" at bounding box center [102, 138] width 134 height 16
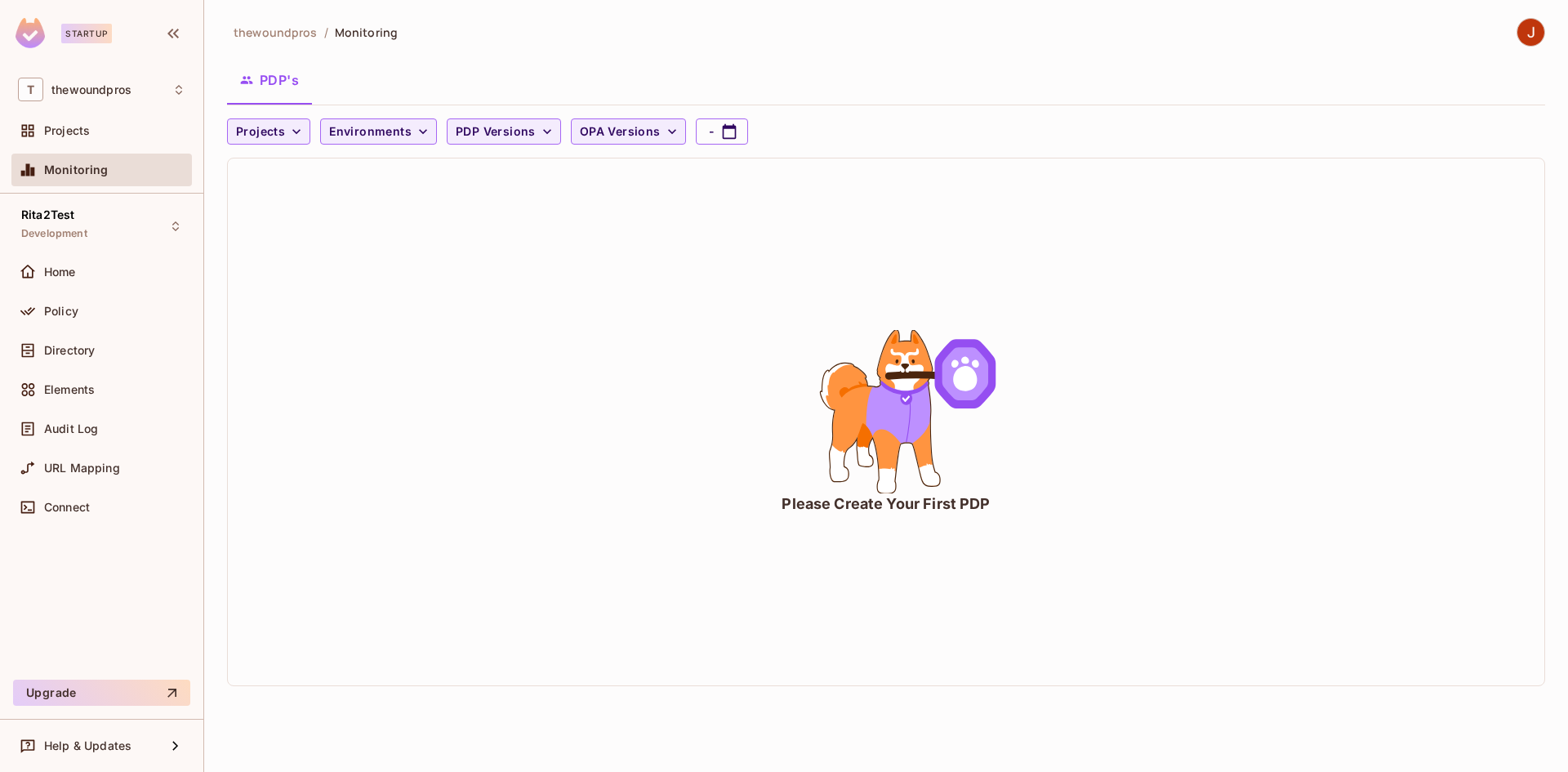
click at [403, 345] on div "Please Create Your First PDP" at bounding box center [886, 422] width 1317 height 527
click at [408, 217] on div "Please Create Your First PDP" at bounding box center [886, 422] width 1317 height 527
